Goal: Check status: Check status

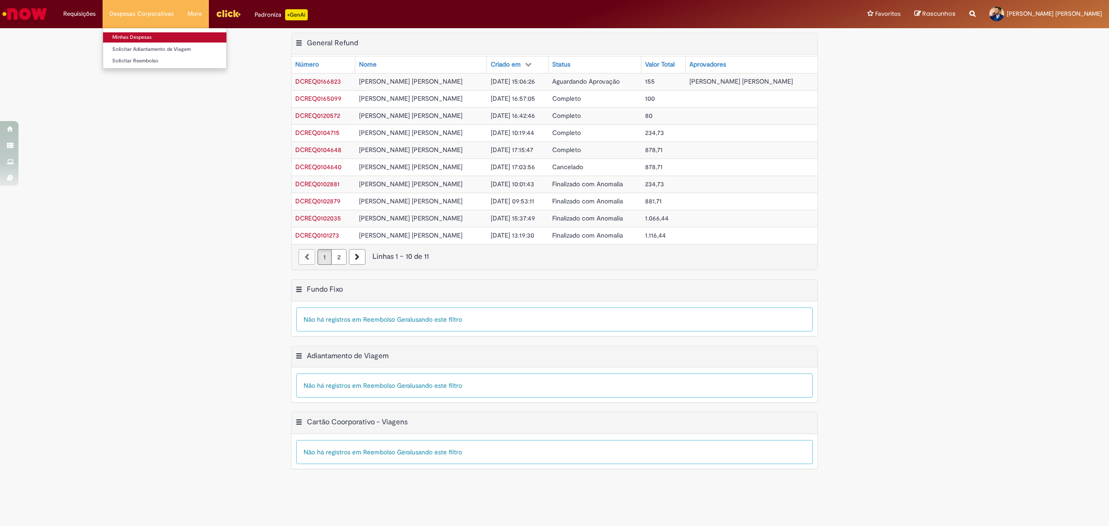
click at [153, 36] on link "Minhas Despesas" at bounding box center [164, 37] width 123 height 10
click at [142, 37] on link "Minhas Despesas" at bounding box center [164, 37] width 123 height 10
click at [136, 37] on link "Minhas Despesas" at bounding box center [164, 37] width 123 height 10
